Goal: Communication & Community: Answer question/provide support

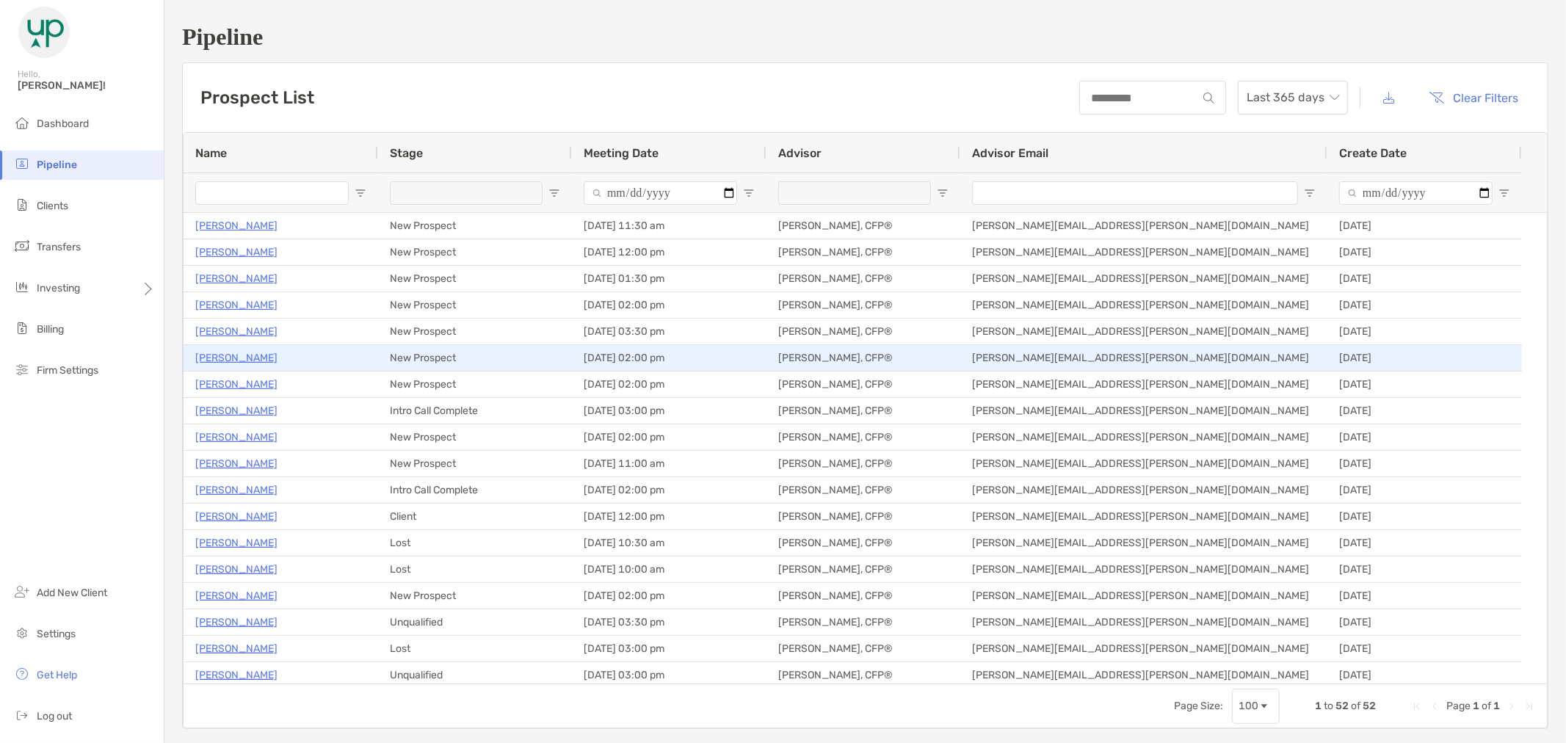
click at [278, 351] on p "[PERSON_NAME]" at bounding box center [236, 358] width 82 height 18
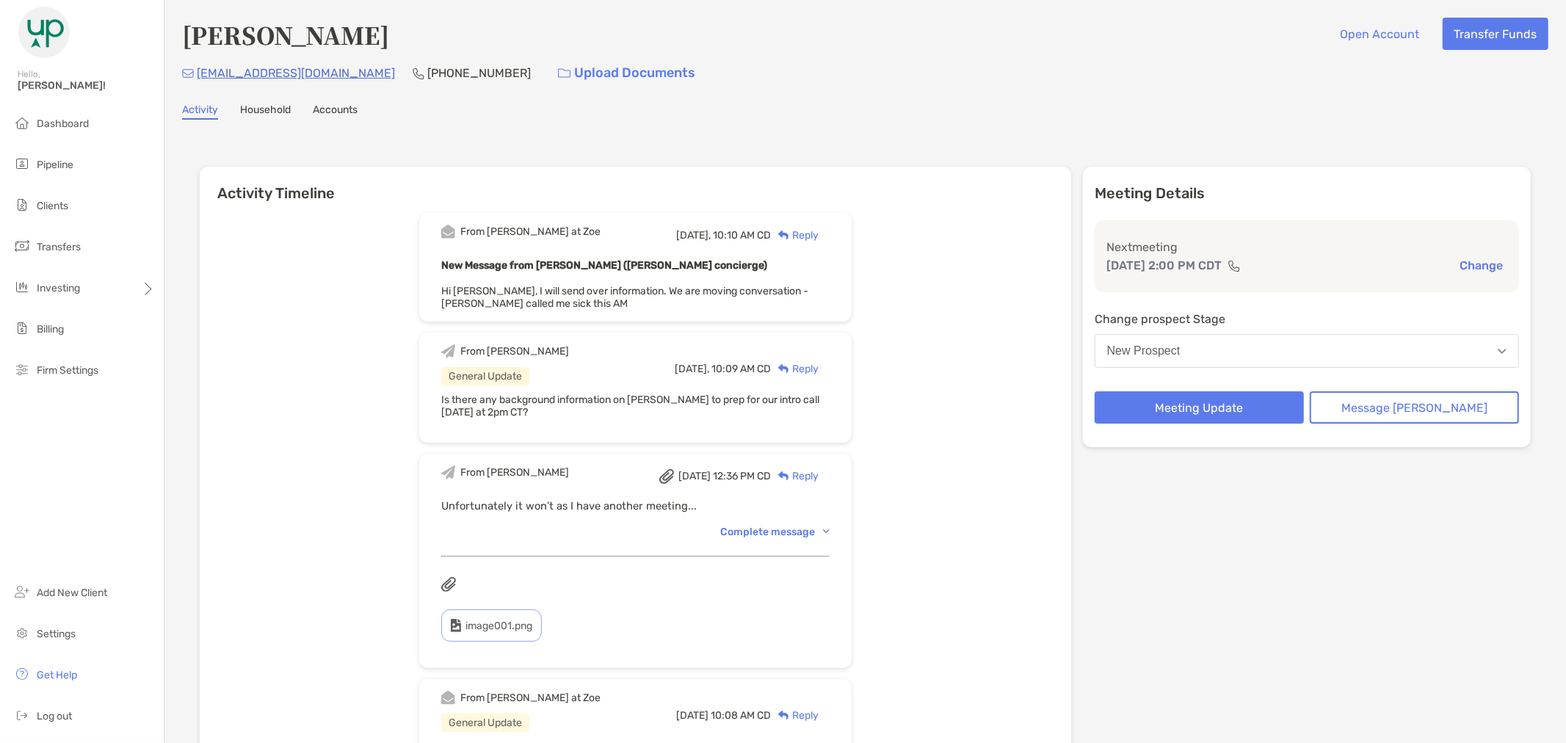
click at [819, 228] on div "Reply" at bounding box center [795, 235] width 48 height 15
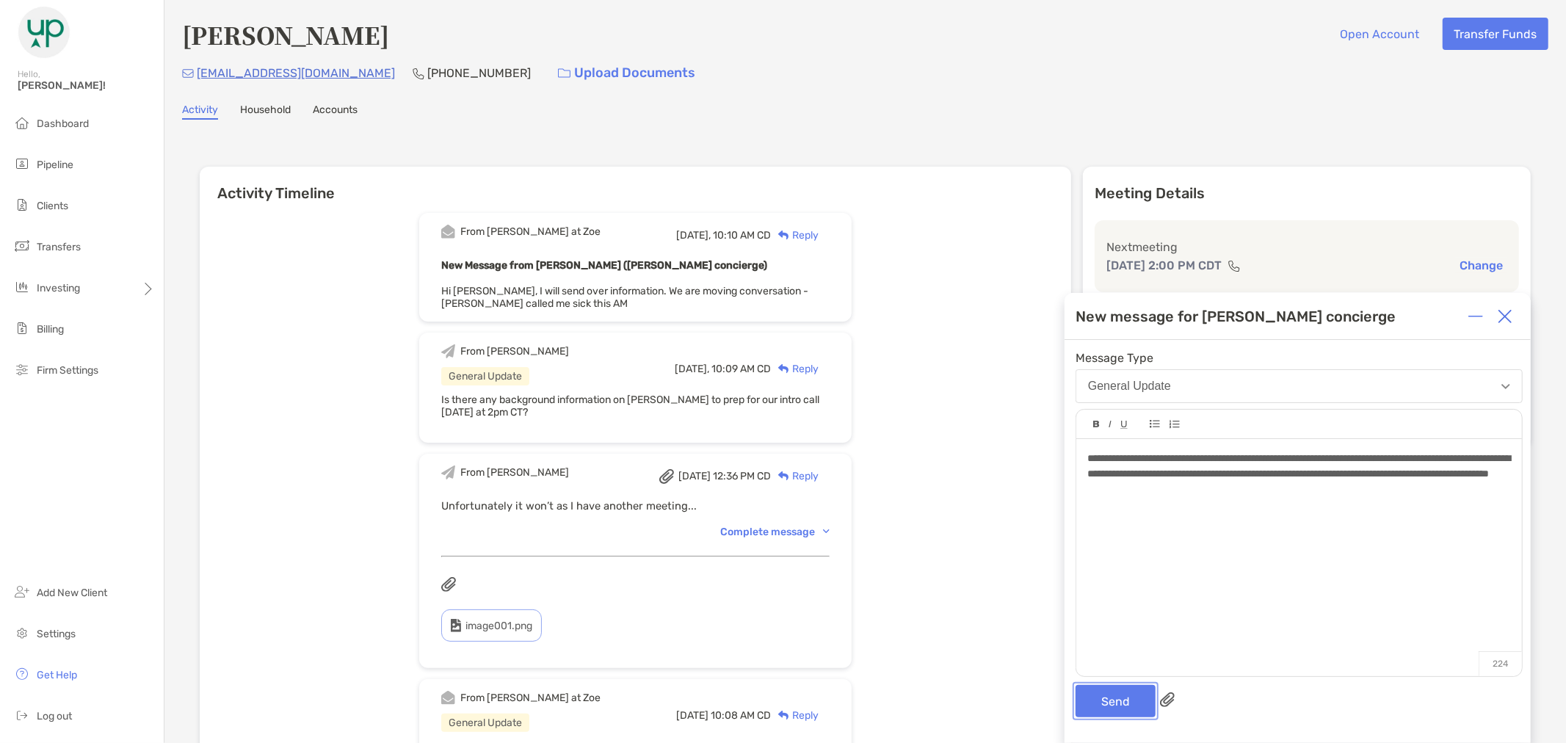
click at [1107, 706] on button "Send" at bounding box center [1116, 701] width 80 height 32
